Goal: Task Accomplishment & Management: Use online tool/utility

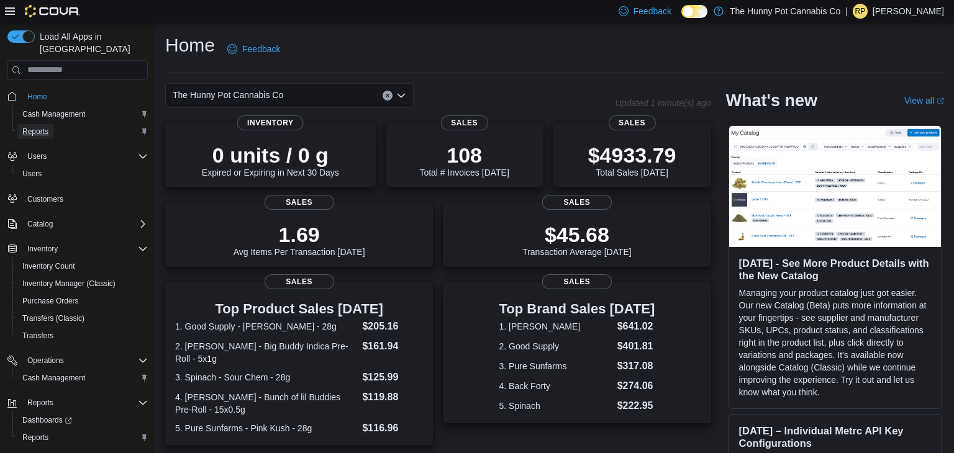
click at [44, 124] on span "Reports" at bounding box center [35, 131] width 26 height 15
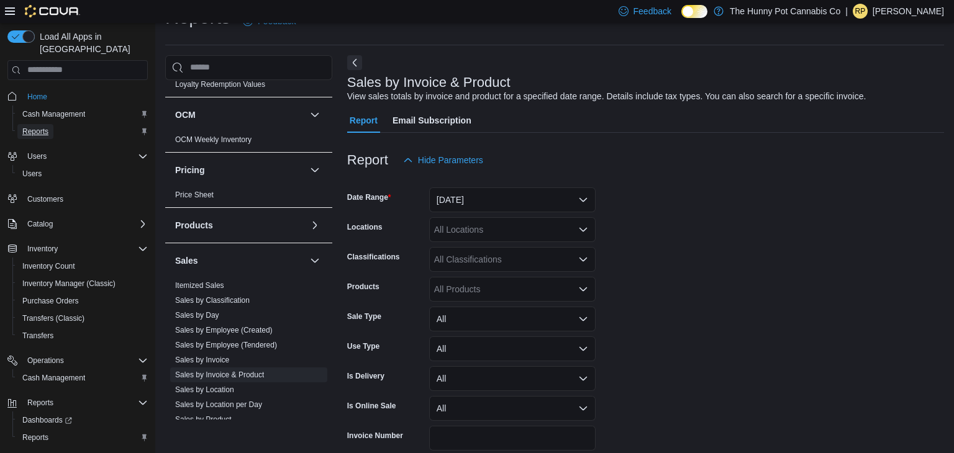
scroll to position [431, 0]
click at [208, 327] on link "Sales by Employee (Created)" at bounding box center [224, 327] width 98 height 9
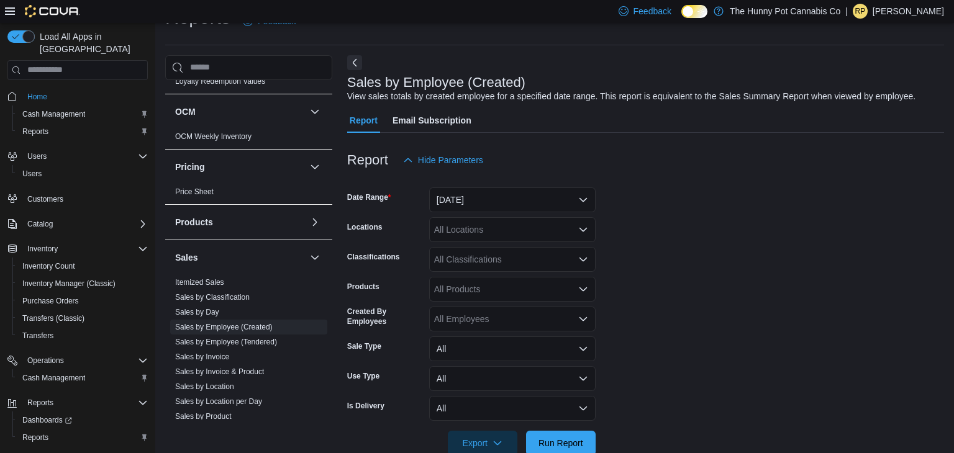
scroll to position [55, 0]
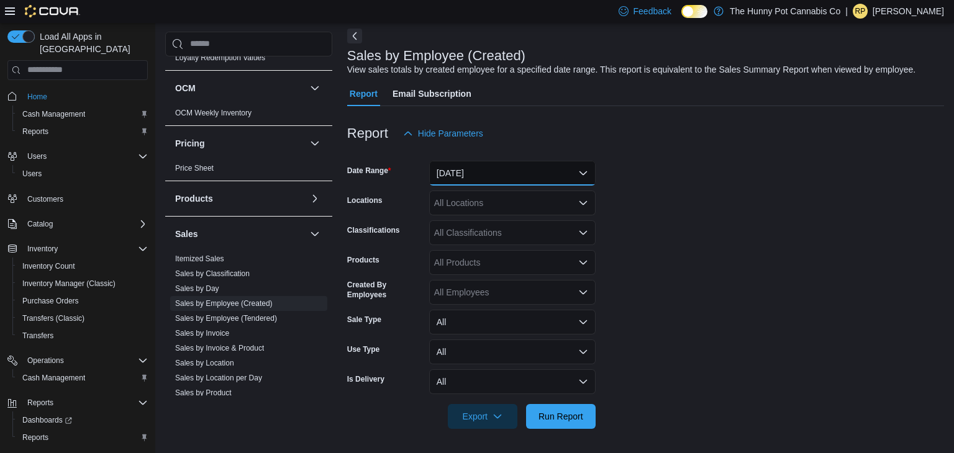
click at [465, 170] on button "Yesterday" at bounding box center [512, 173] width 166 height 25
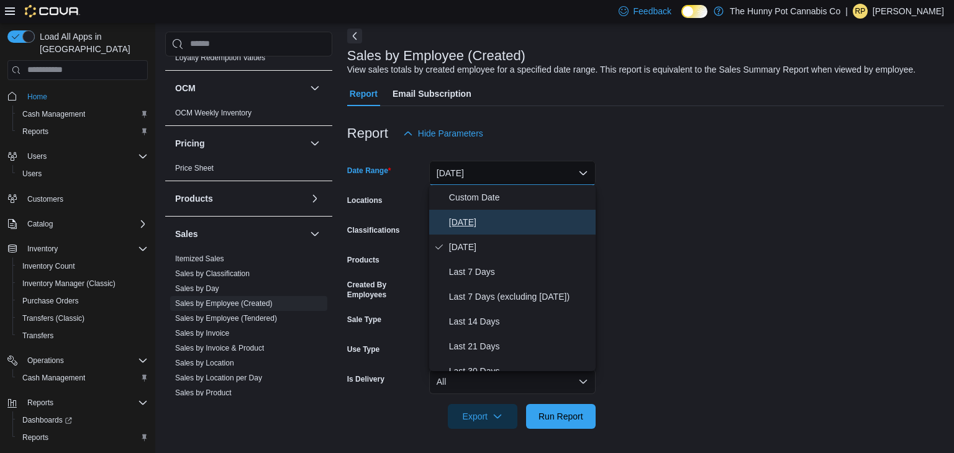
click at [458, 224] on span "Today" at bounding box center [520, 222] width 142 height 15
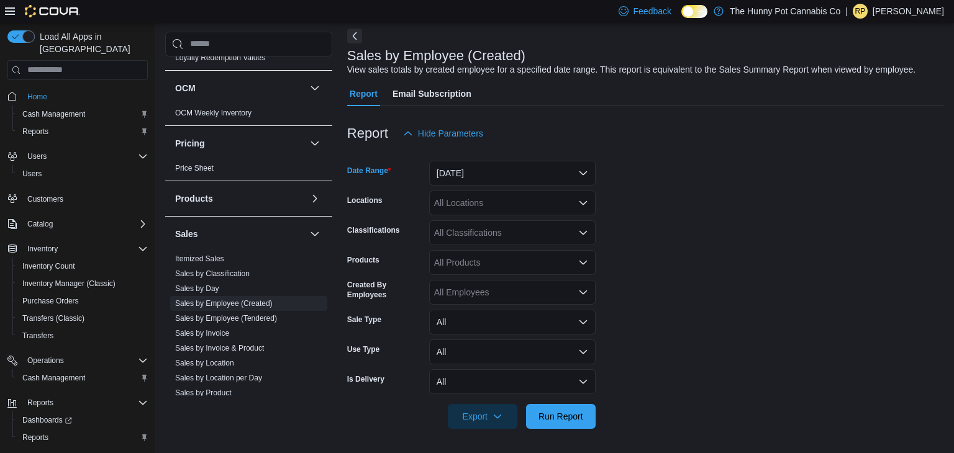
click at [686, 279] on form "Date Range Today Locations All Locations Classifications All Classifications Pr…" at bounding box center [645, 287] width 597 height 283
click at [571, 421] on span "Run Report" at bounding box center [560, 416] width 55 height 25
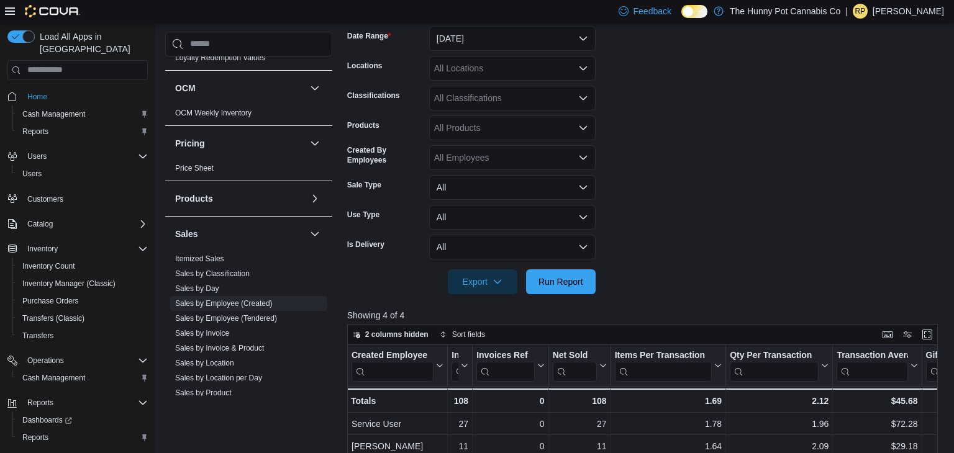
scroll to position [176, 0]
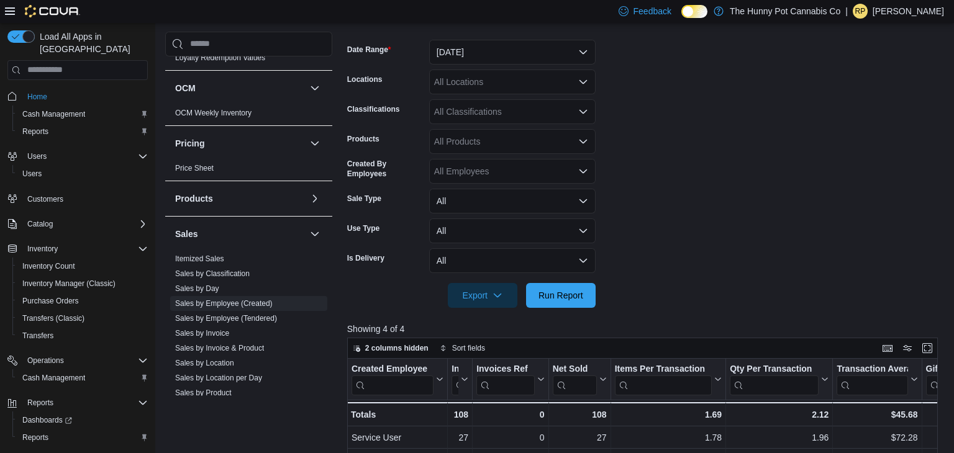
click at [478, 106] on div "All Classifications" at bounding box center [512, 111] width 166 height 25
type input "*****"
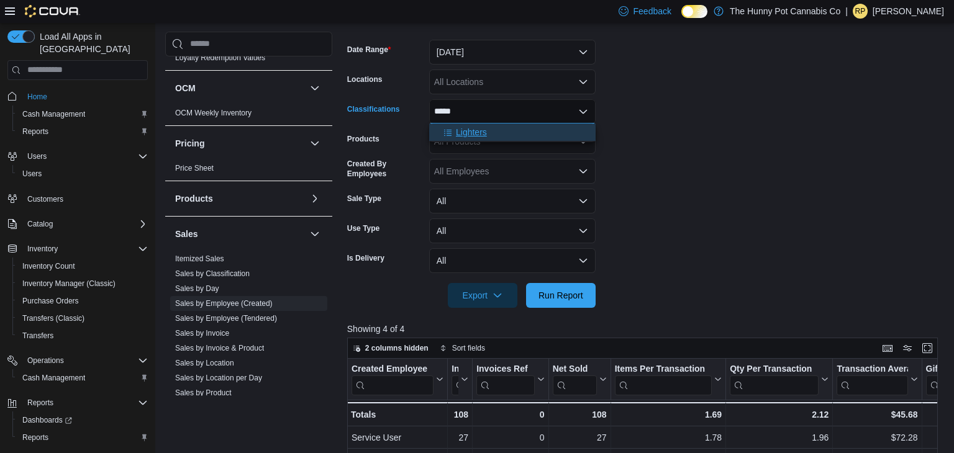
click at [489, 136] on div "Lighters" at bounding box center [513, 132] width 152 height 12
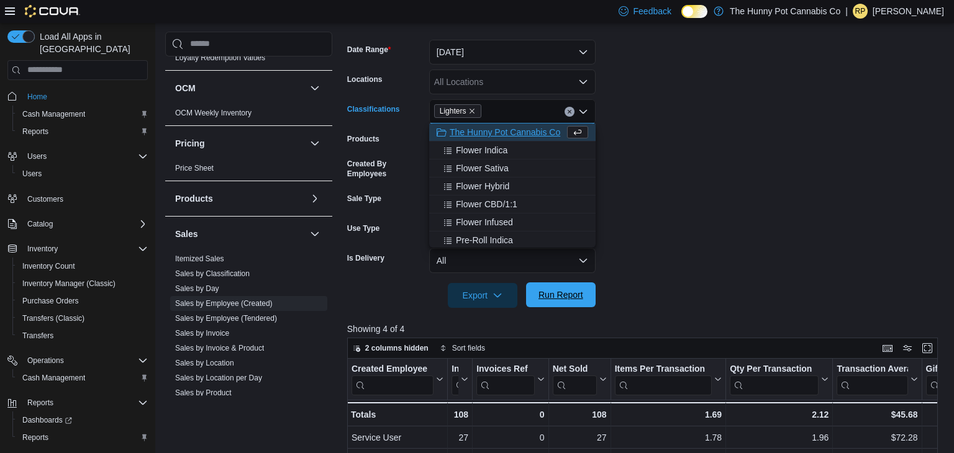
click at [573, 296] on span "Run Report" at bounding box center [560, 295] width 45 height 12
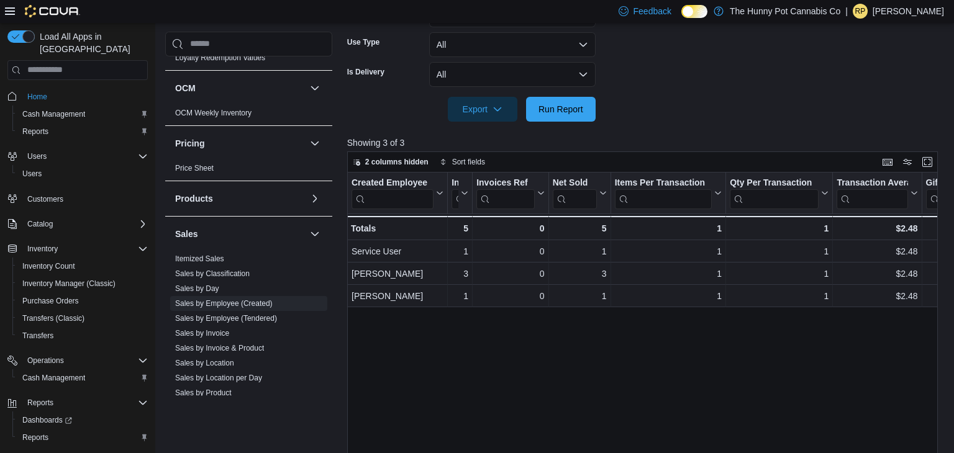
scroll to position [370, 0]
